Goal: Task Accomplishment & Management: Complete application form

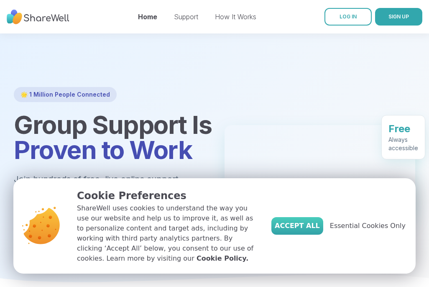
click at [316, 225] on span "Accept All" at bounding box center [297, 226] width 45 height 10
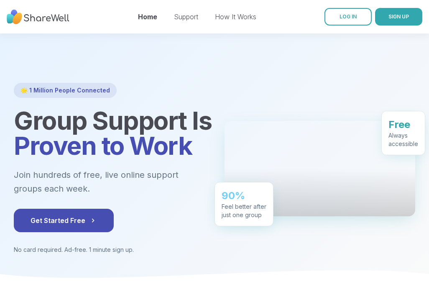
scroll to position [6, 0]
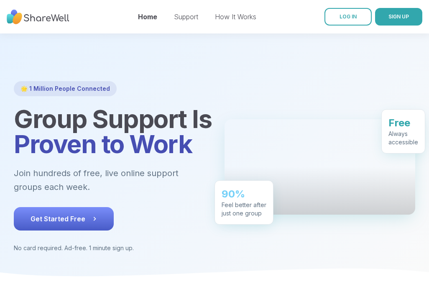
click at [82, 222] on span "Get Started Free" at bounding box center [64, 219] width 67 height 10
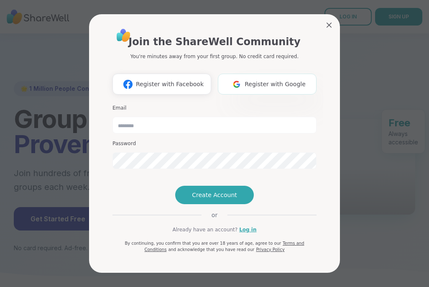
click at [258, 80] on span "Register with Google" at bounding box center [275, 84] width 61 height 9
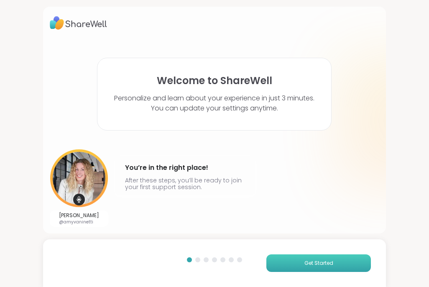
click at [305, 267] on button "Get Started" at bounding box center [319, 263] width 105 height 18
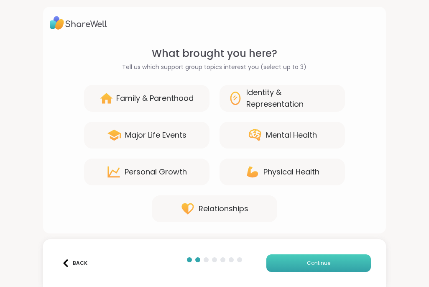
click at [309, 263] on span "Continue" at bounding box center [318, 263] width 23 height 8
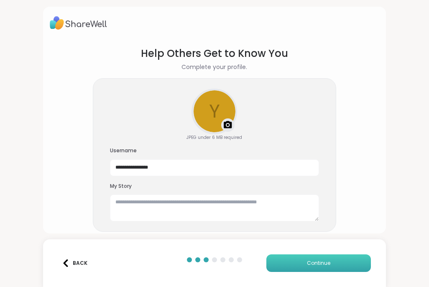
click at [309, 263] on span "Continue" at bounding box center [318, 263] width 23 height 8
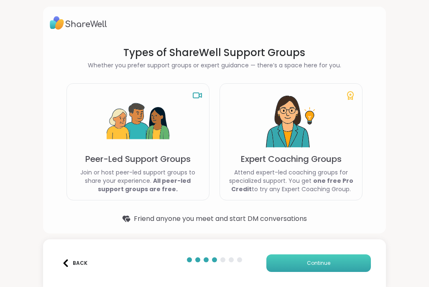
click at [309, 264] on span "Continue" at bounding box center [318, 263] width 23 height 8
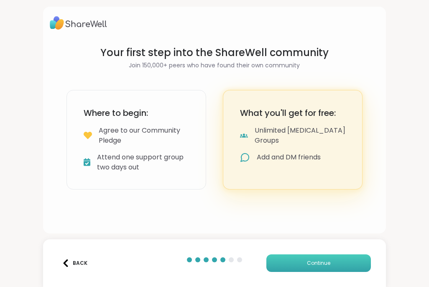
click at [309, 264] on span "Continue" at bounding box center [318, 263] width 23 height 8
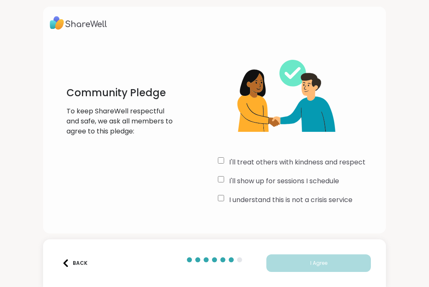
click at [221, 194] on div "I'll treat others with kindness and respect I'll show up for sessions I schedul…" at bounding box center [299, 126] width 162 height 161
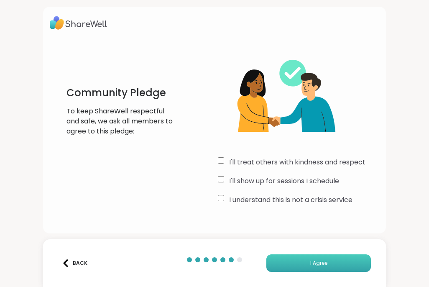
click at [300, 266] on button "I Agree" at bounding box center [319, 263] width 105 height 18
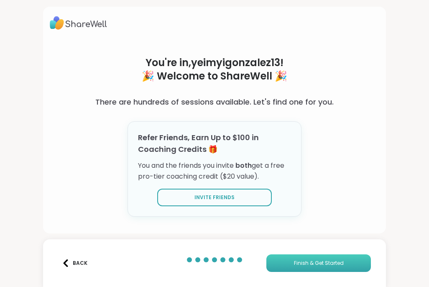
click at [298, 263] on span "Finish & Get Started" at bounding box center [319, 263] width 50 height 8
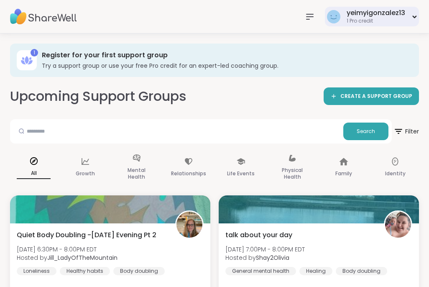
click at [411, 15] on div "yeimyigonzalez13 1 Pro credit" at bounding box center [372, 17] width 94 height 20
click at [286, 91] on div "Upcoming Support Groups CREATE A SUPPORT GROUP" at bounding box center [214, 96] width 409 height 19
